Goal: Task Accomplishment & Management: Use online tool/utility

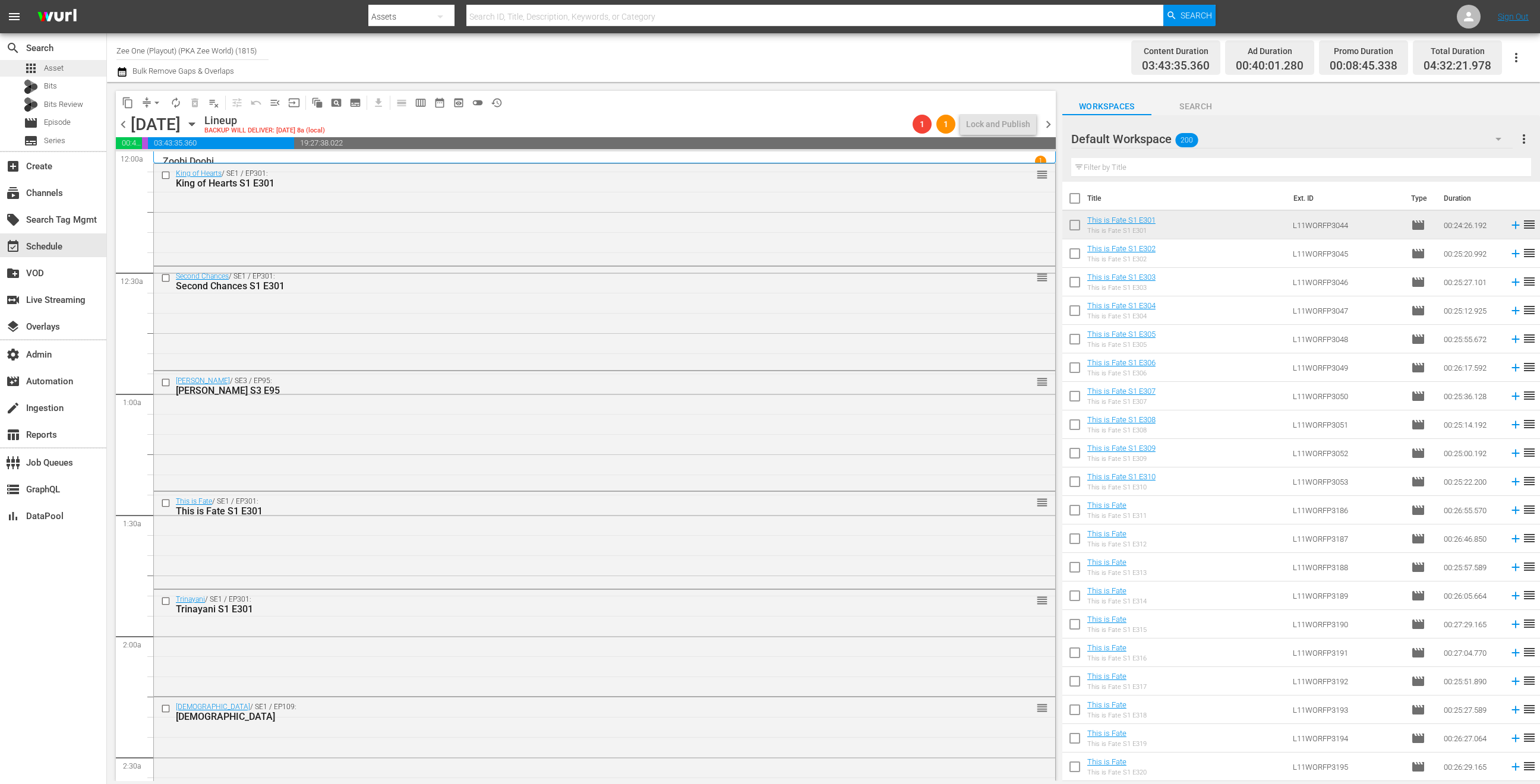
click at [84, 65] on div "apps Asset" at bounding box center [53, 68] width 106 height 17
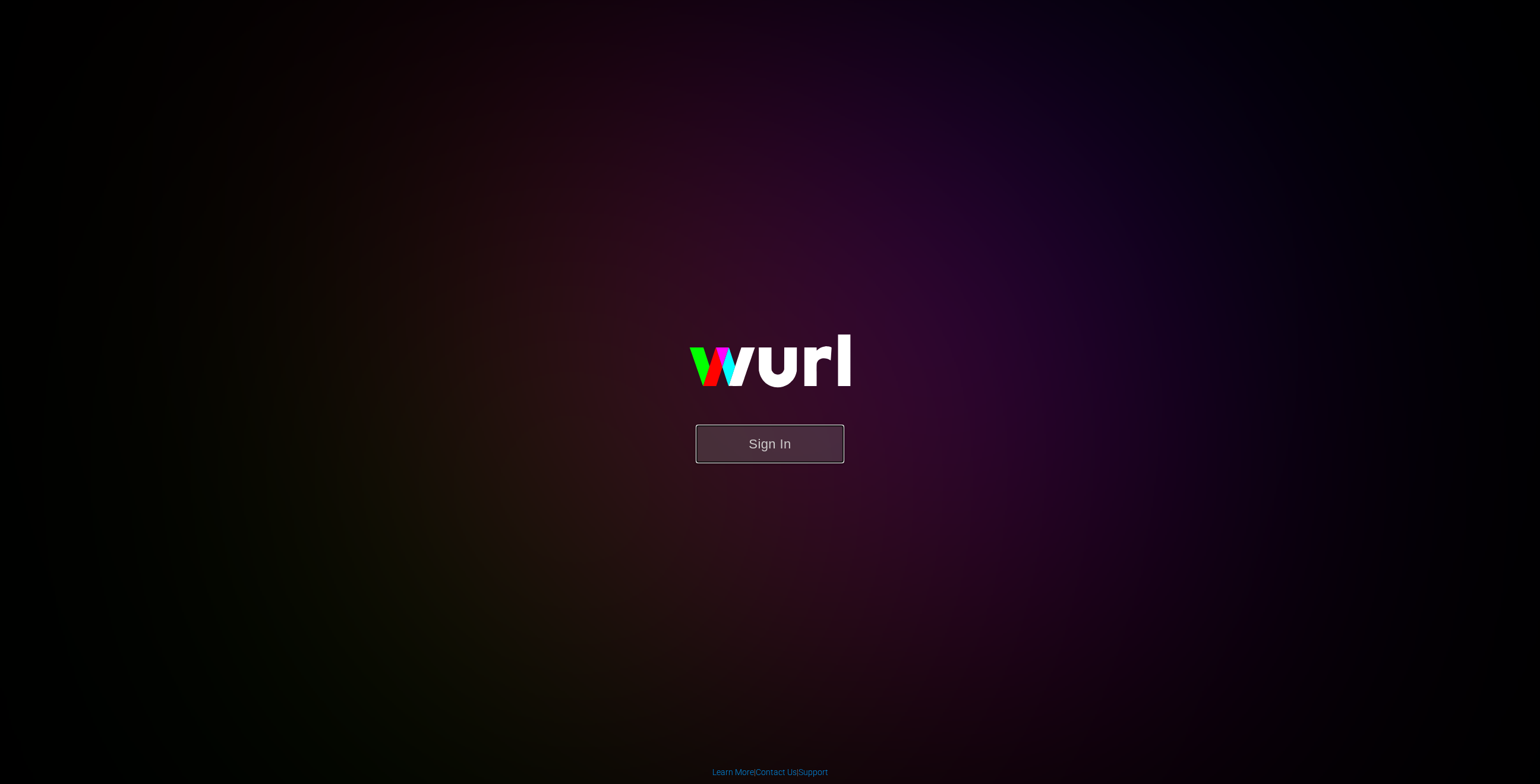
click at [793, 437] on button "Sign In" at bounding box center [770, 444] width 149 height 39
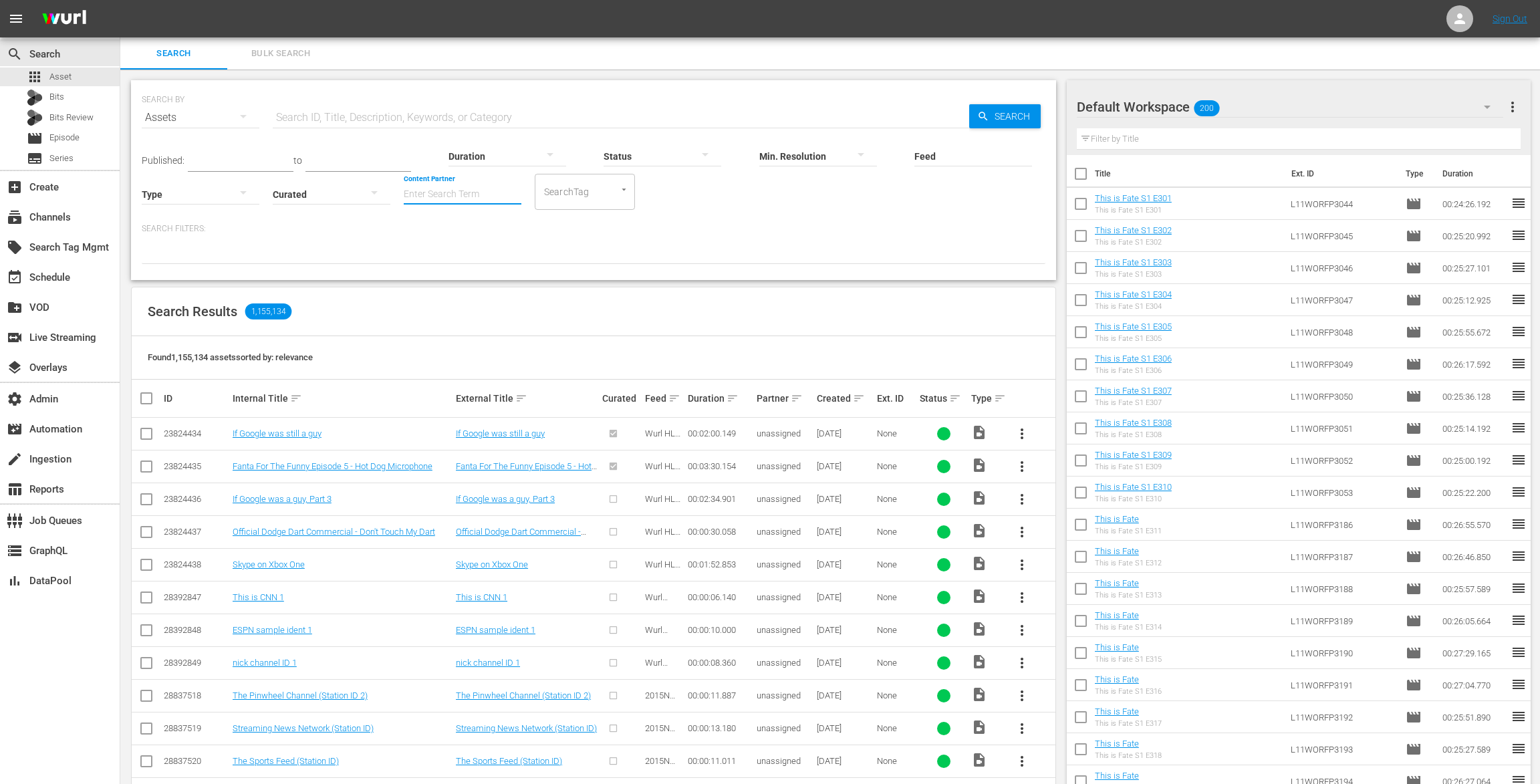
click at [456, 188] on input "Content Partner" at bounding box center [463, 195] width 118 height 48
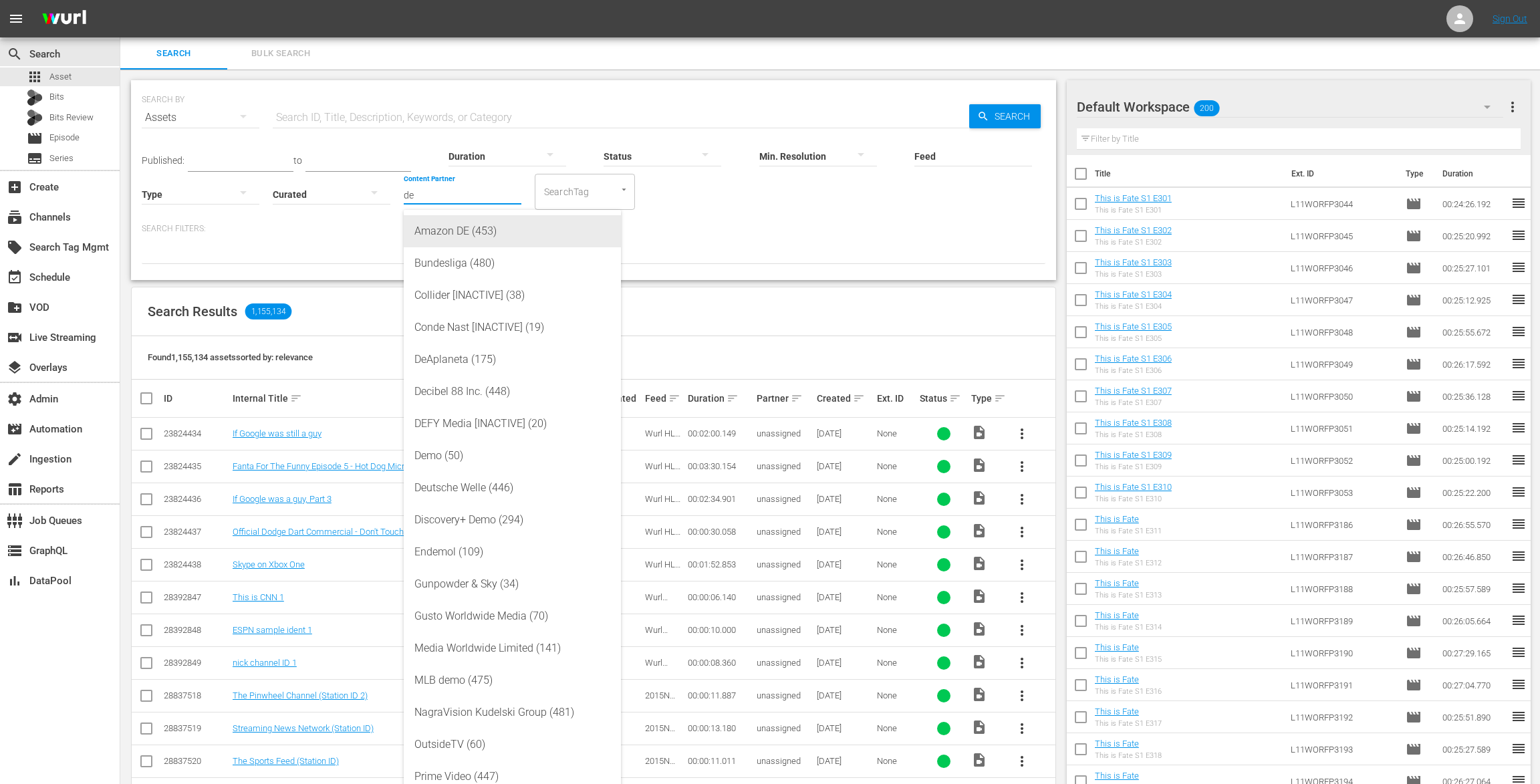
click at [452, 232] on div "Amazon DE (453)" at bounding box center [512, 231] width 196 height 32
type input "Amazon DE (453)"
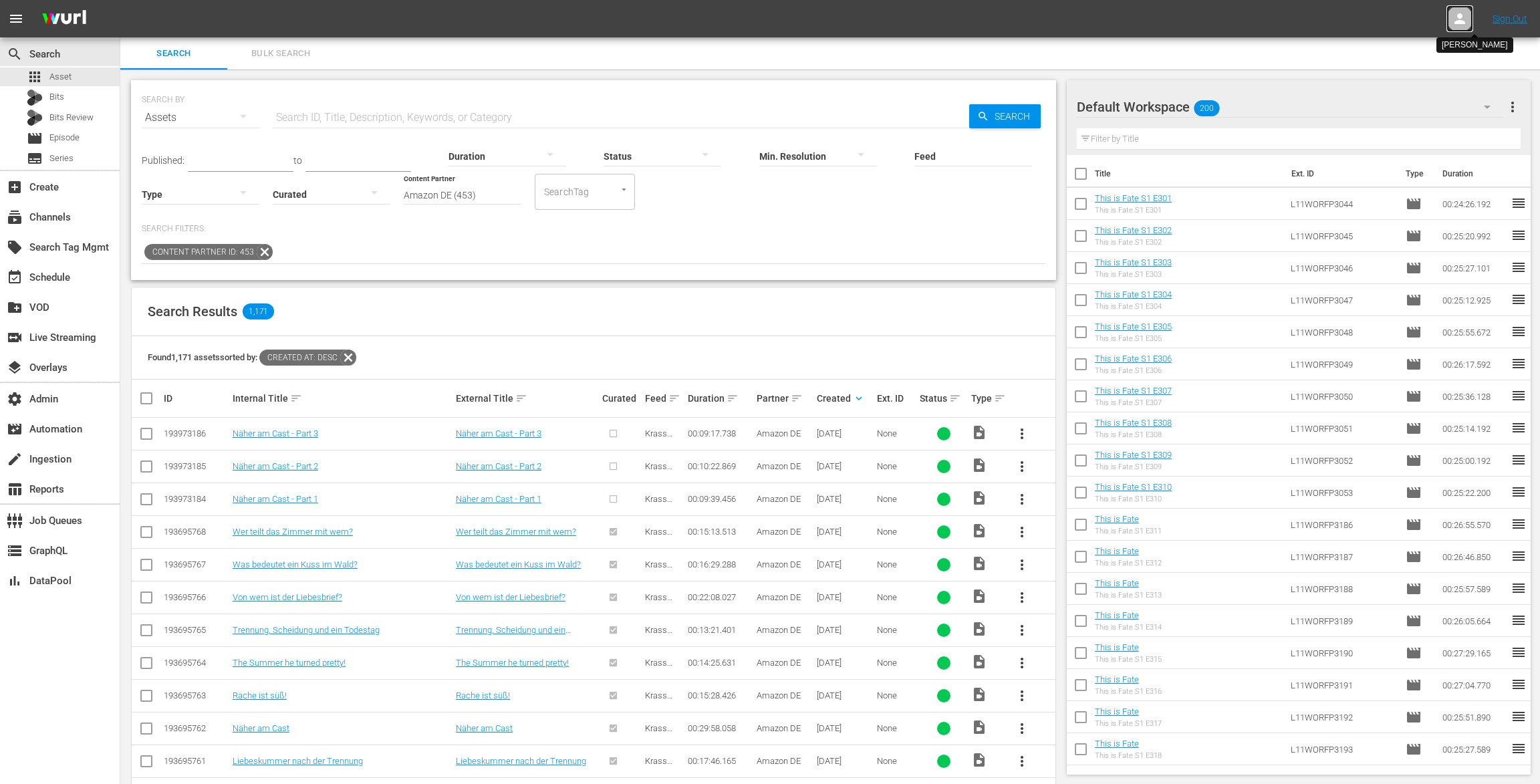
click at [1460, 18] on icon at bounding box center [1459, 18] width 10 height 10
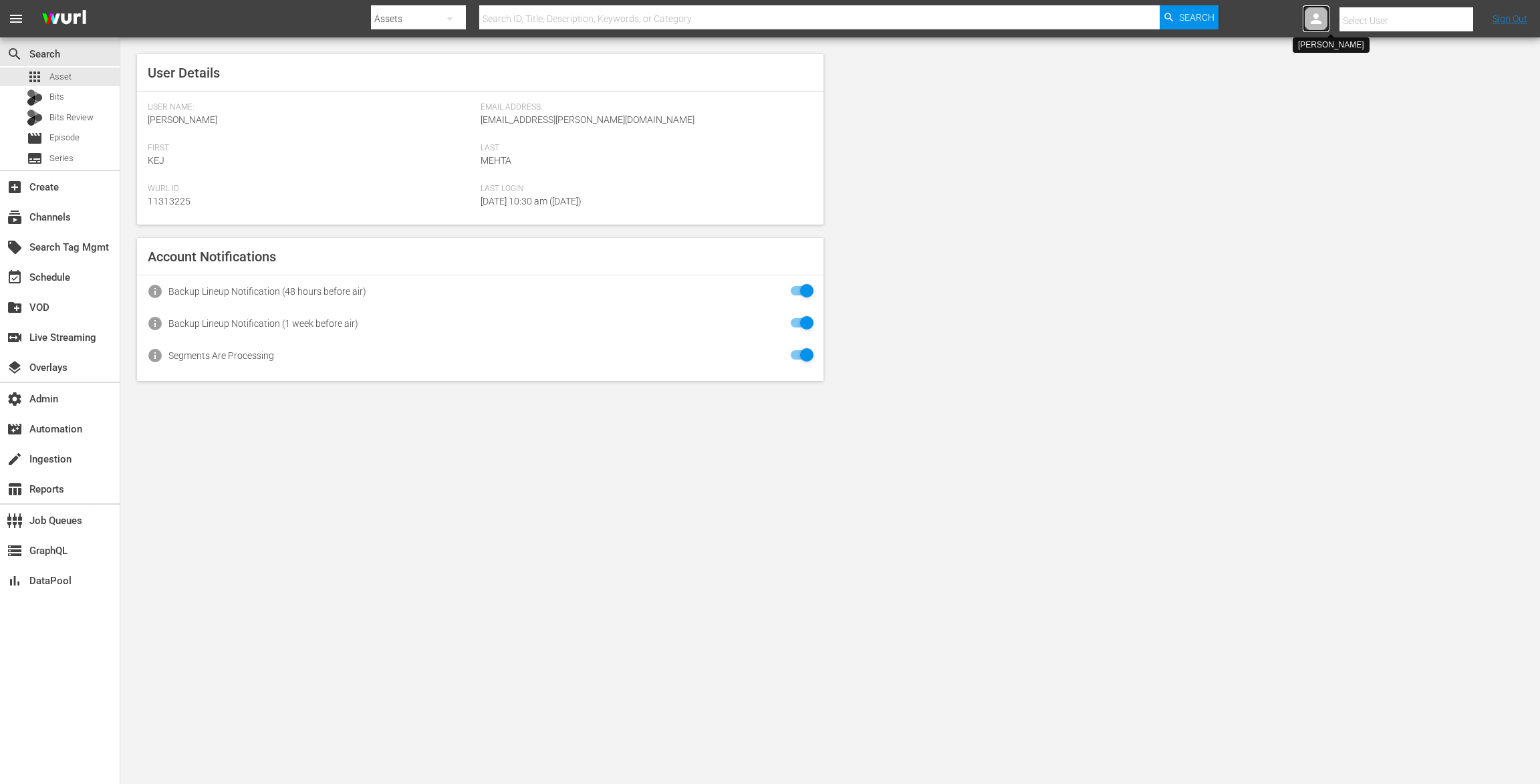
click at [1327, 22] on div at bounding box center [1316, 19] width 27 height 27
click at [1449, 26] on div at bounding box center [1460, 19] width 27 height 27
click at [1407, 24] on input "text" at bounding box center [1425, 21] width 171 height 32
click at [1407, 59] on div "tvbyprime-scheduling@wurl.com tvbyprime-scheduling@wurl.com <tvbyprime-scheduli…" at bounding box center [1396, 57] width 209 height 32
type input "tvbyprime-scheduling@wurl.com tvbyprime-scheduling@wurl.com (11314765)"
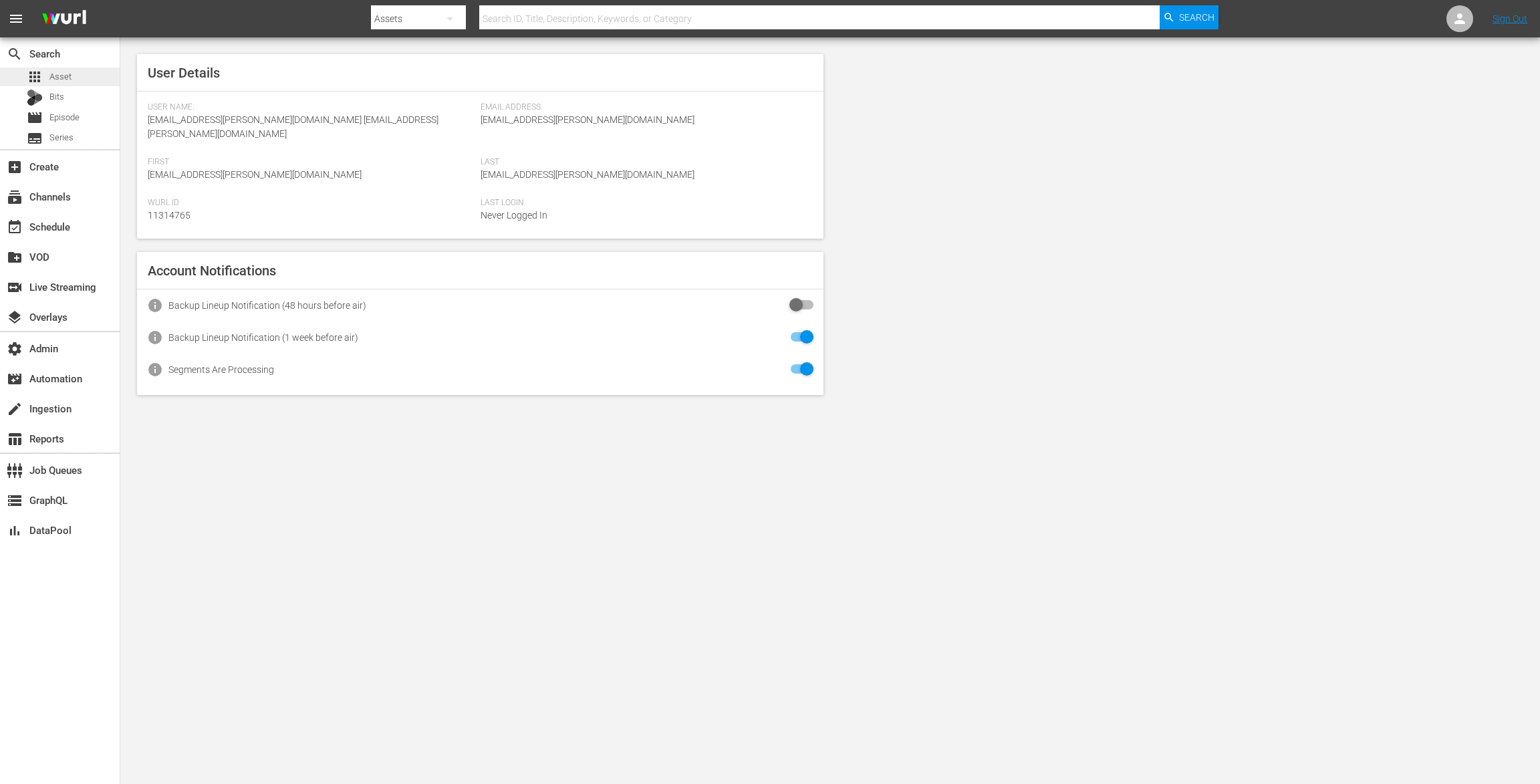
click at [89, 74] on div "apps Asset" at bounding box center [59, 77] width 120 height 19
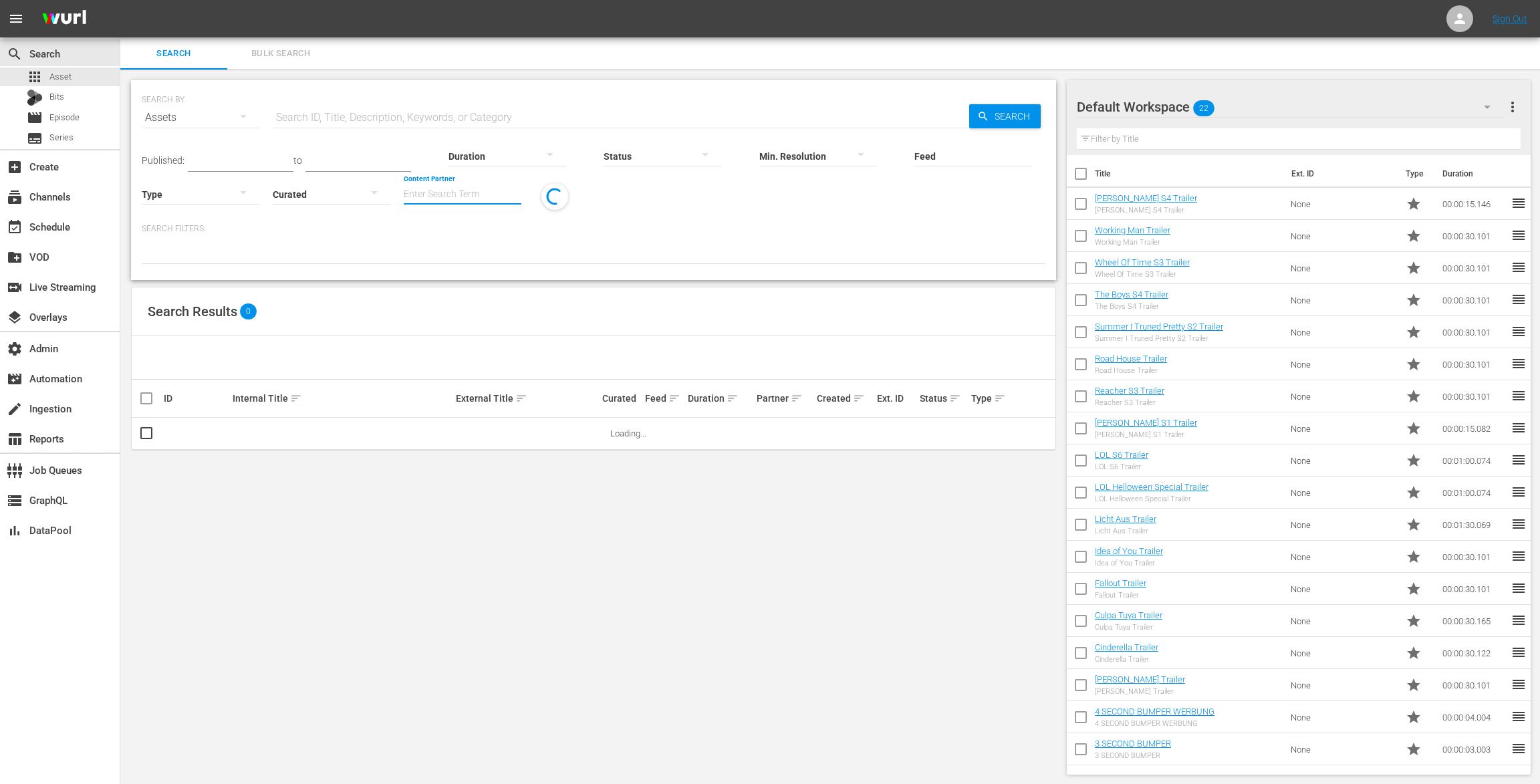
click at [429, 183] on input "Content Partner" at bounding box center [463, 195] width 118 height 48
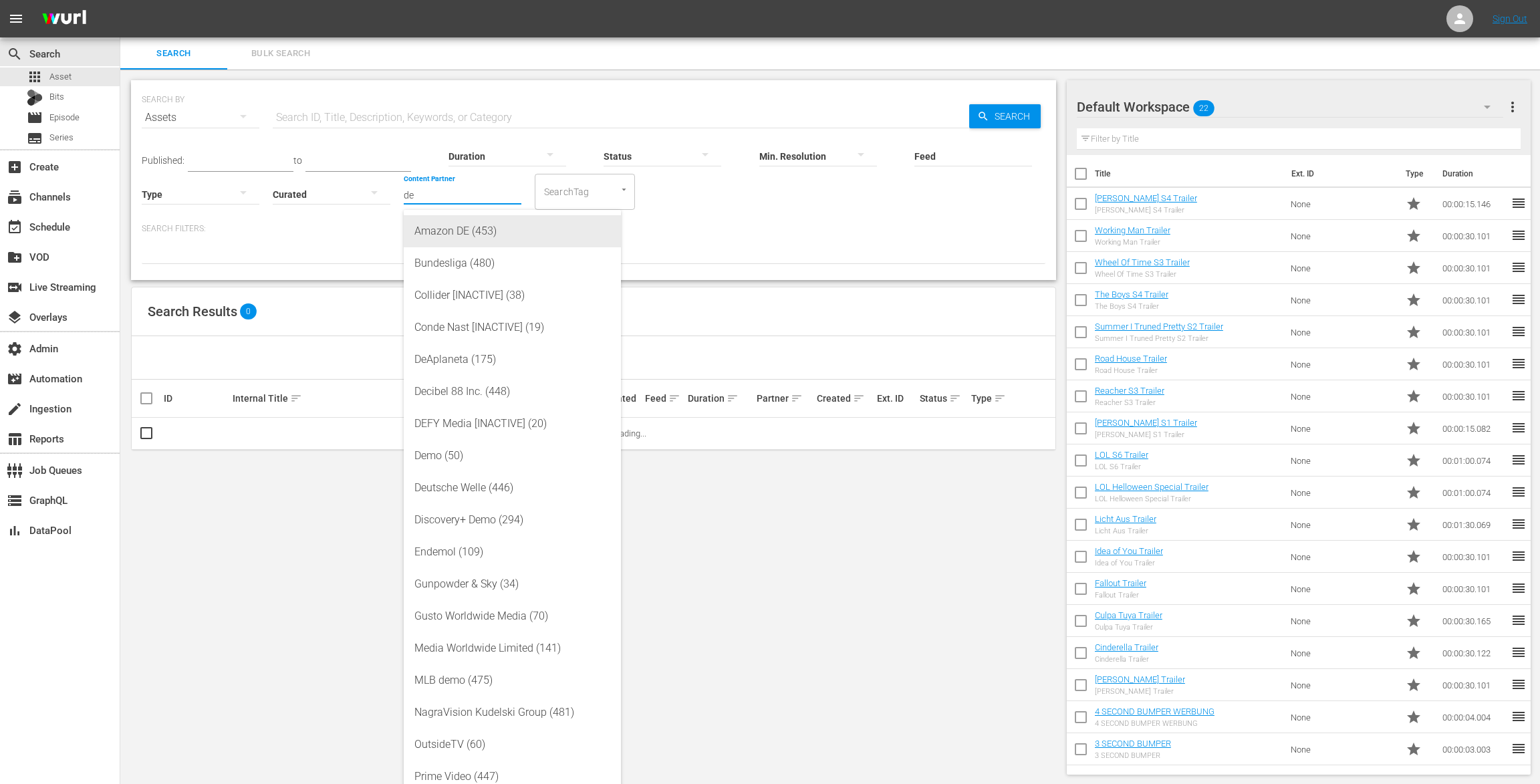
click at [443, 233] on div "Amazon DE (453)" at bounding box center [512, 231] width 196 height 32
type input "Amazon DE (453)"
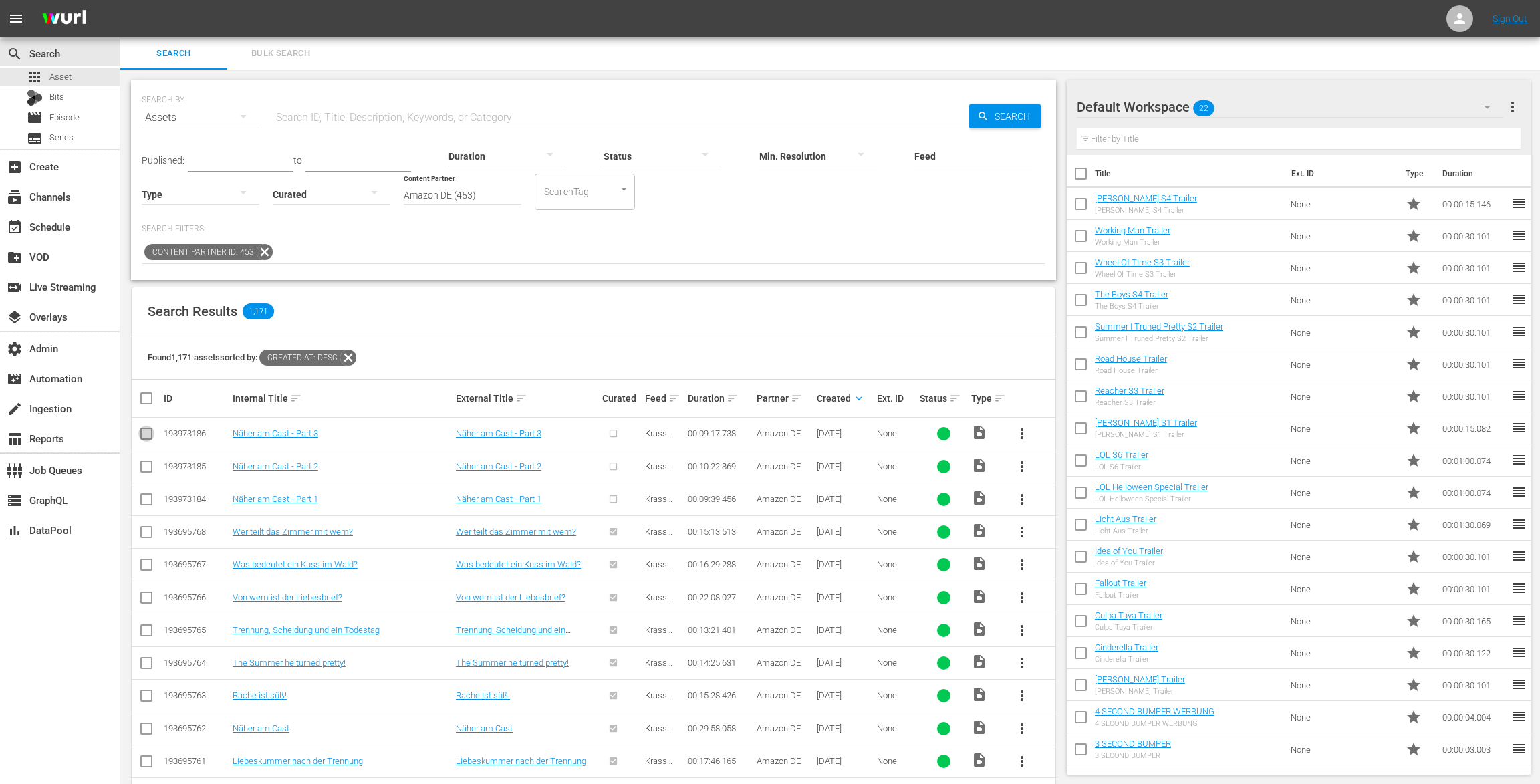
click at [146, 434] on input "checkbox" at bounding box center [146, 436] width 16 height 16
checkbox input "true"
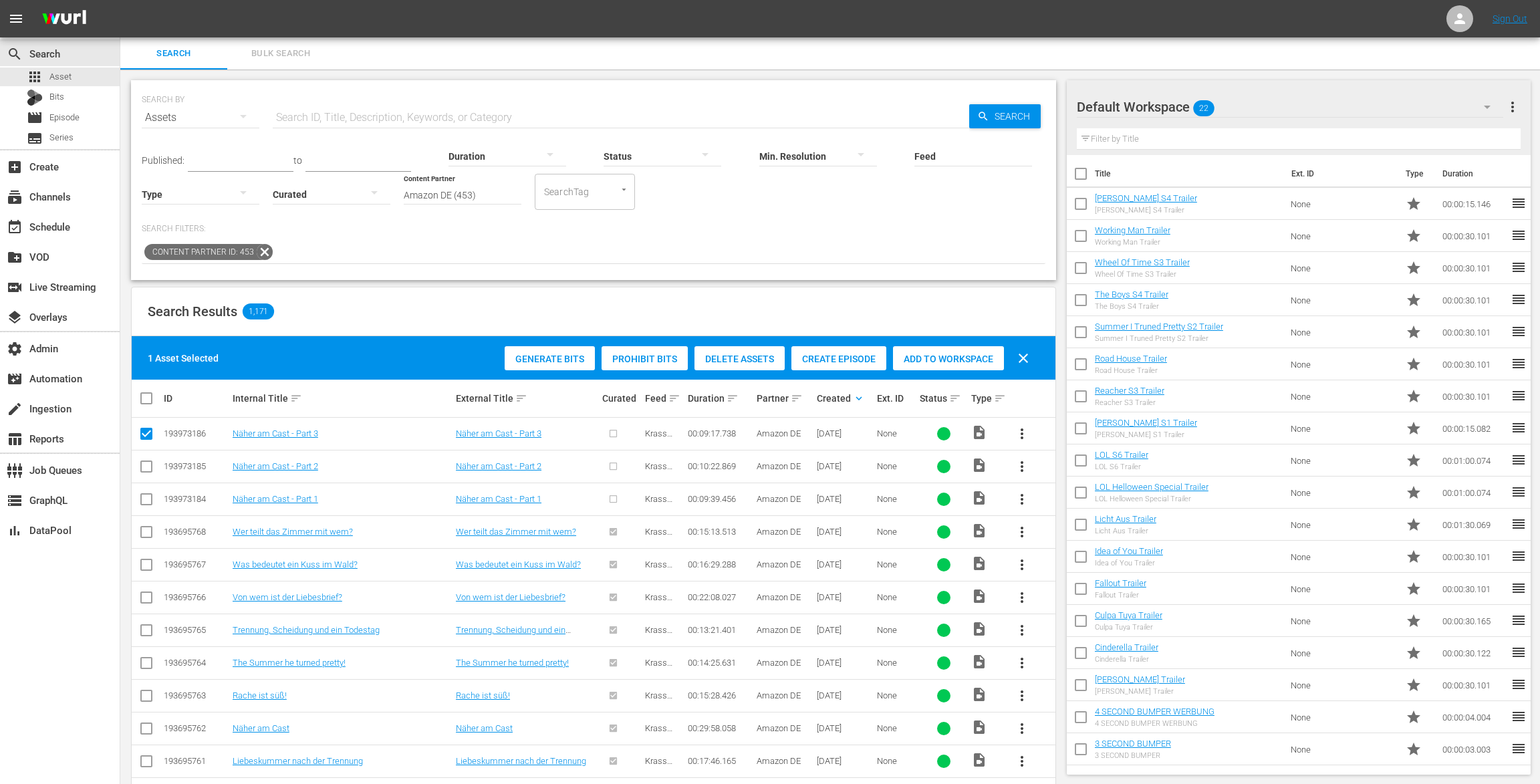
click at [146, 467] on input "checkbox" at bounding box center [146, 469] width 16 height 16
checkbox input "true"
click at [146, 496] on input "checkbox" at bounding box center [146, 501] width 16 height 16
checkbox input "true"
click at [835, 356] on span "Create Episode" at bounding box center [839, 358] width 95 height 10
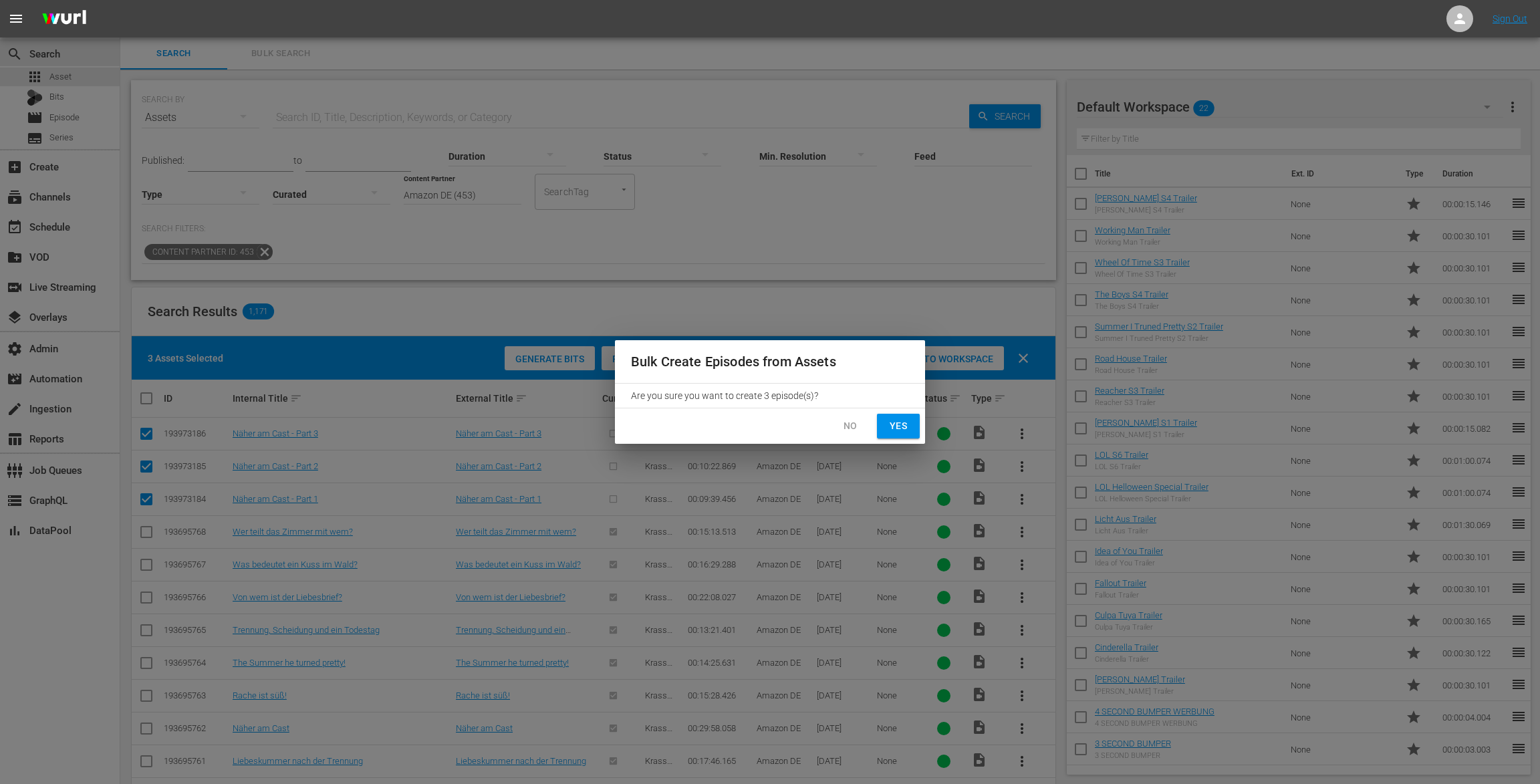
click at [893, 427] on span "Yes" at bounding box center [898, 426] width 21 height 17
checkbox input "false"
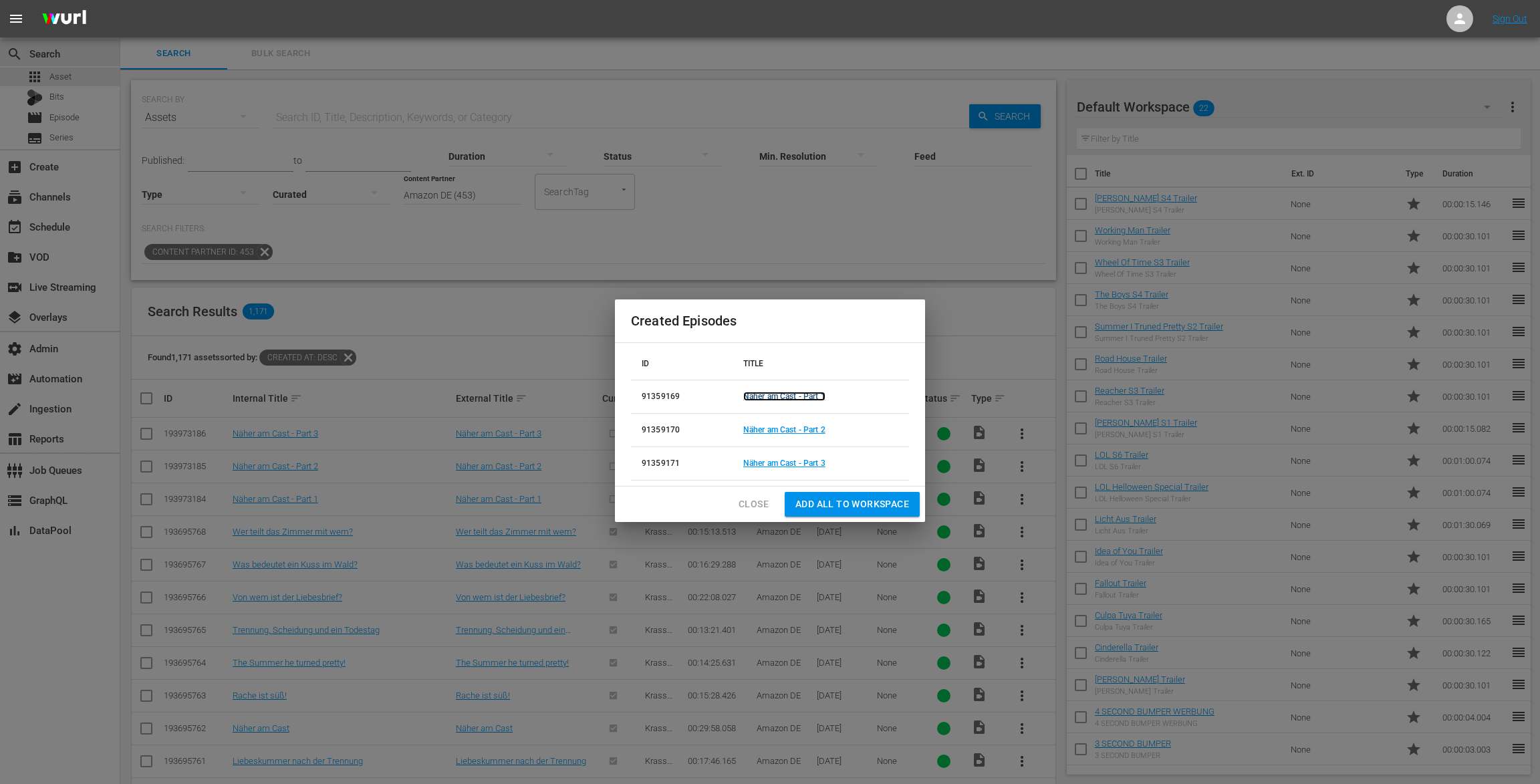
click at [786, 398] on link "Näher am Cast - Part 1" at bounding box center [784, 396] width 82 height 10
click at [776, 432] on link "Näher am Cast - Part 2" at bounding box center [784, 430] width 82 height 10
click at [772, 466] on link "Näher am Cast - Part 3" at bounding box center [784, 463] width 82 height 10
click at [750, 498] on span "Close" at bounding box center [754, 504] width 30 height 17
